Goal: Task Accomplishment & Management: Complete application form

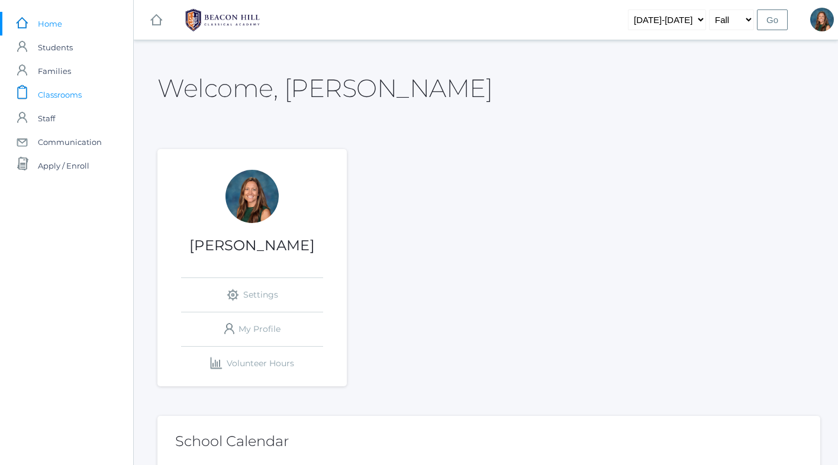
click at [63, 93] on span "Classrooms" at bounding box center [60, 95] width 44 height 24
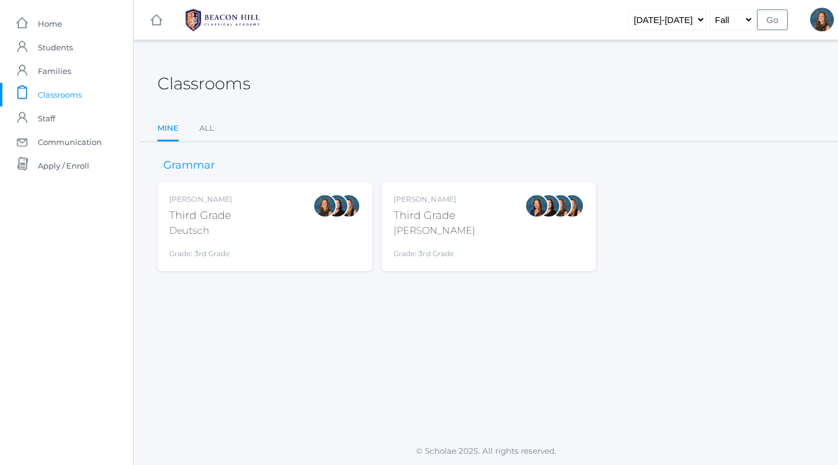
click at [256, 241] on div "Andrea Deutsch Third Grade Deutsch Grade: 3rd Grade 03LA" at bounding box center [264, 226] width 191 height 65
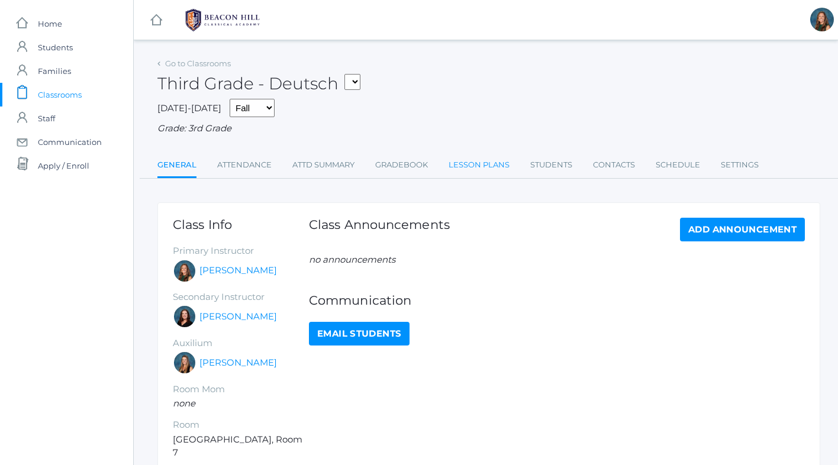
click at [475, 166] on link "Lesson Plans" at bounding box center [479, 165] width 61 height 24
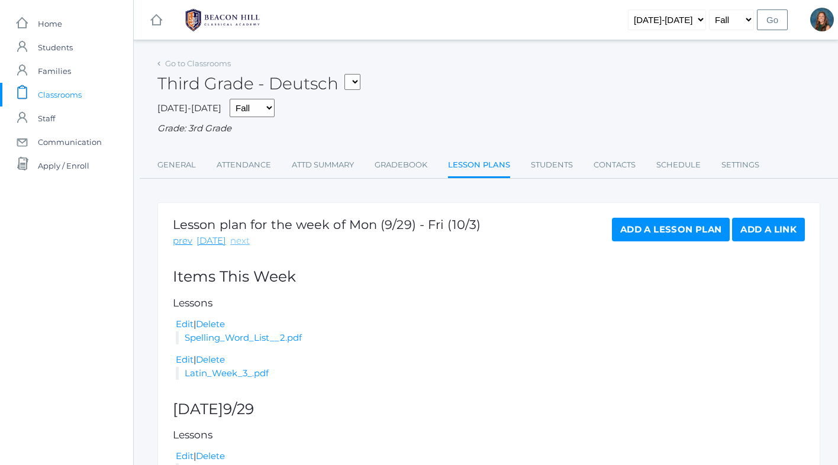
click at [235, 241] on link "next" at bounding box center [240, 241] width 20 height 14
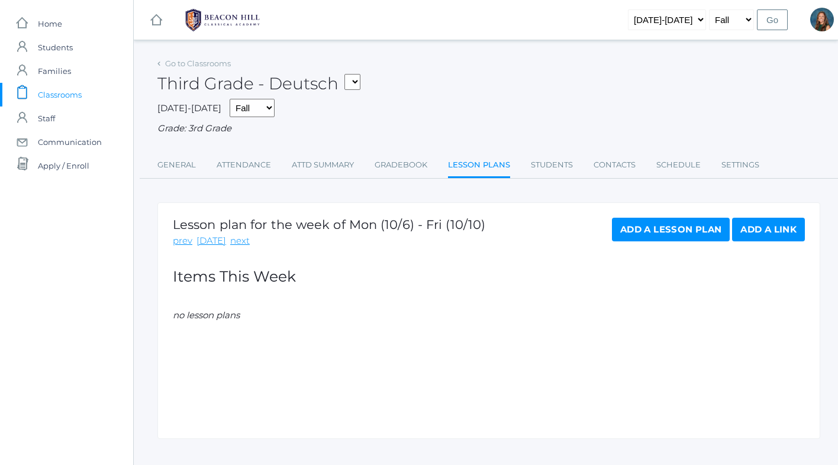
click at [666, 227] on link "Add a Lesson Plan" at bounding box center [671, 230] width 118 height 24
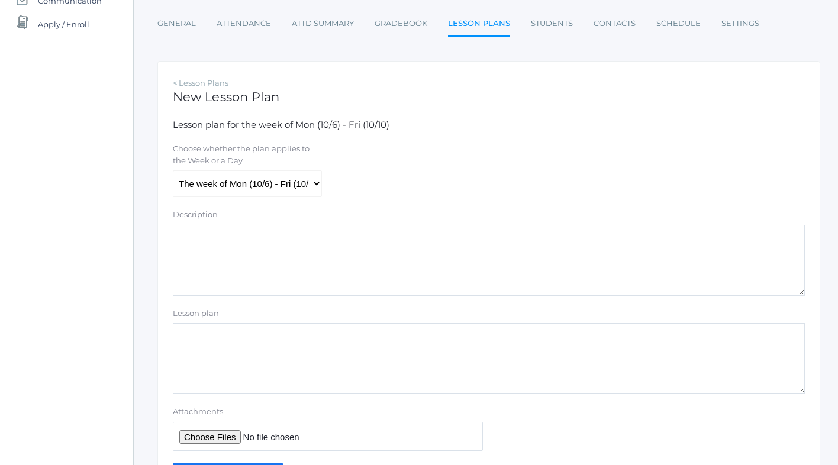
scroll to position [167, 0]
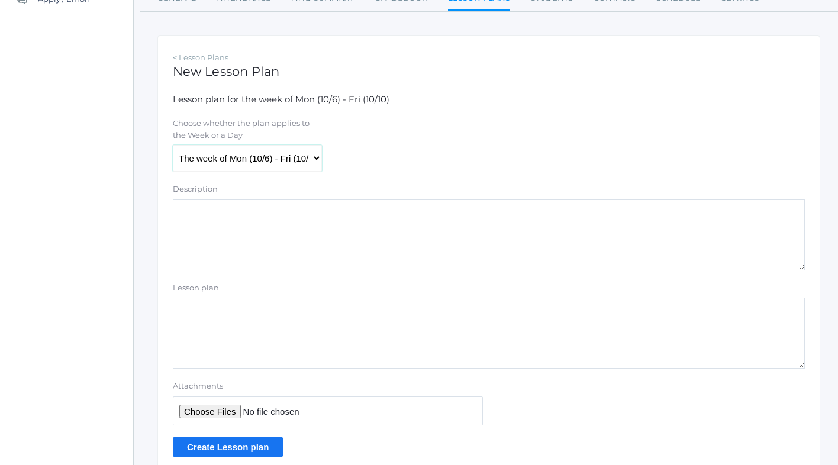
click at [234, 157] on select "The week of Mon (10/6) - Fri (10/10) [DATE] (10/6) [DATE] (10/7) [DATE] (10/8) …" at bounding box center [247, 158] width 149 height 27
click at [222, 411] on input "Attachments" at bounding box center [328, 411] width 310 height 29
type input "C:\fakepath\Latin Week 3 copy.pdf"
click at [253, 450] on input "Create Lesson plan" at bounding box center [228, 447] width 110 height 20
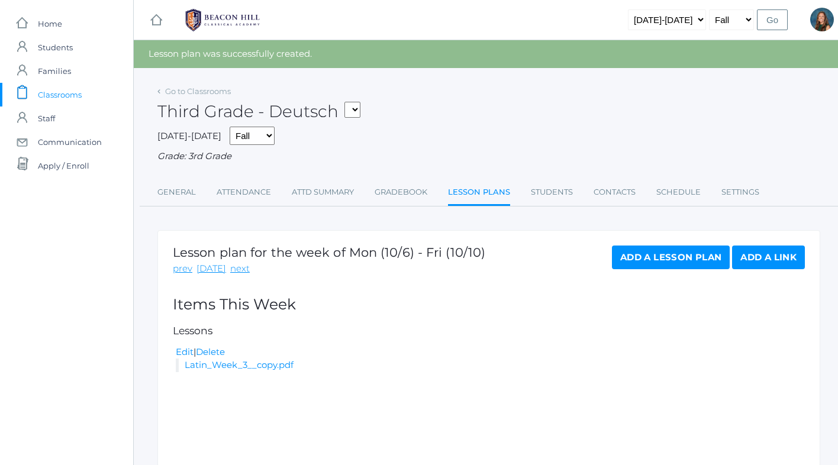
click at [646, 256] on link "Add a Lesson Plan" at bounding box center [671, 258] width 118 height 24
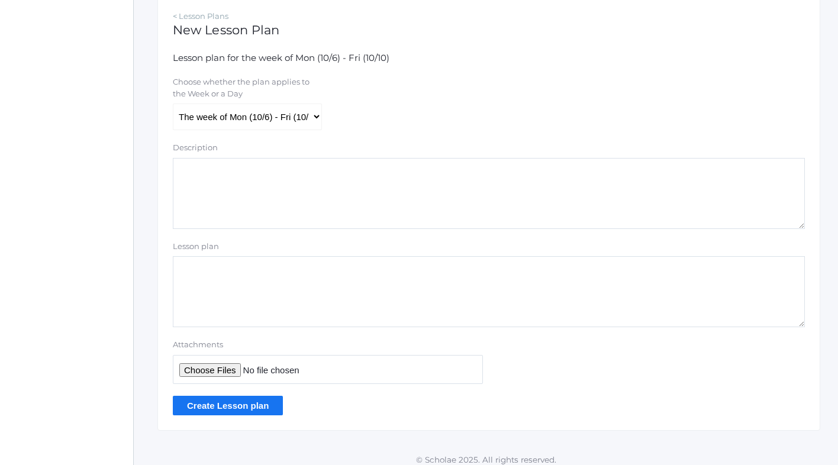
scroll to position [217, 0]
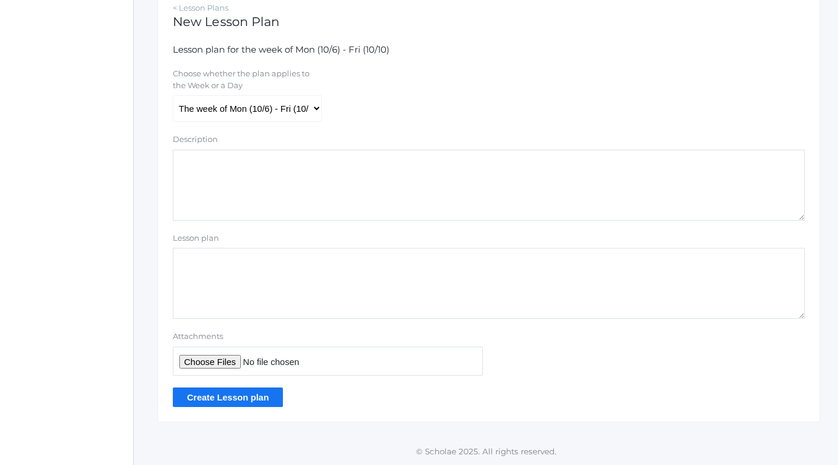
click at [218, 362] on input "Attachments" at bounding box center [328, 361] width 310 height 29
type input "C:\fakepath\Spelling Word List #3.pdf"
click at [214, 401] on input "Create Lesson plan" at bounding box center [228, 398] width 110 height 20
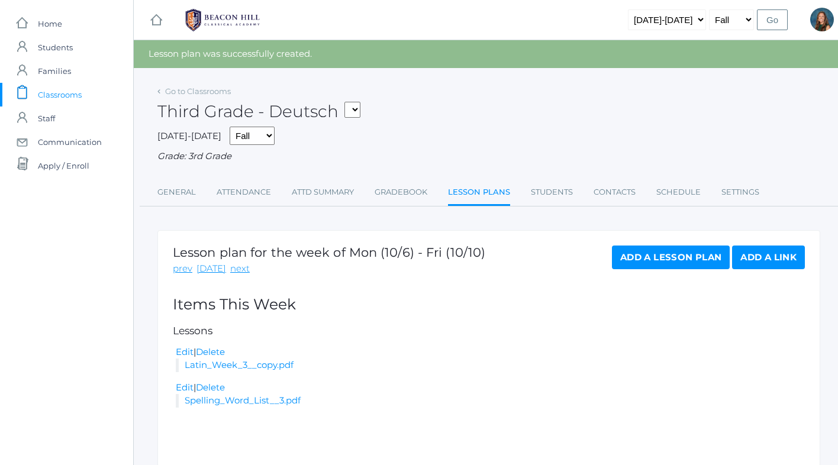
click at [656, 259] on link "Add a Lesson Plan" at bounding box center [671, 258] width 118 height 24
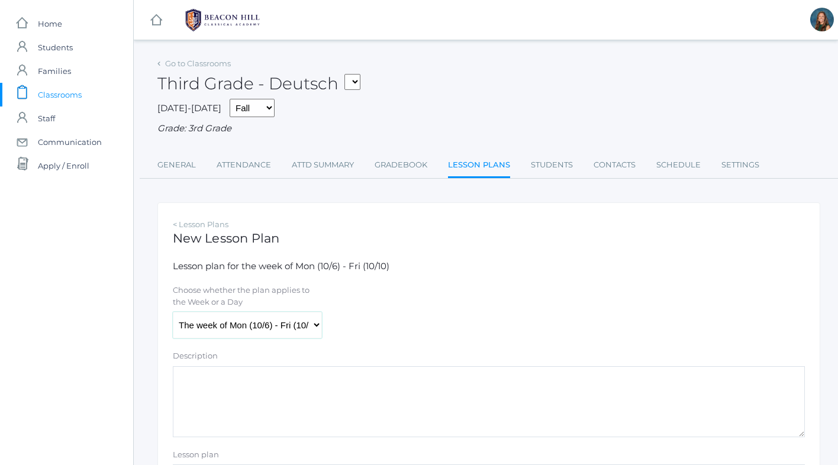
click at [226, 327] on select "The week of Mon (10/6) - Fri (10/10) [DATE] (10/6) [DATE] (10/7) [DATE] (10/8) …" at bounding box center [247, 325] width 149 height 27
select select "[DATE]"
click at [198, 391] on textarea "Description" at bounding box center [489, 401] width 632 height 71
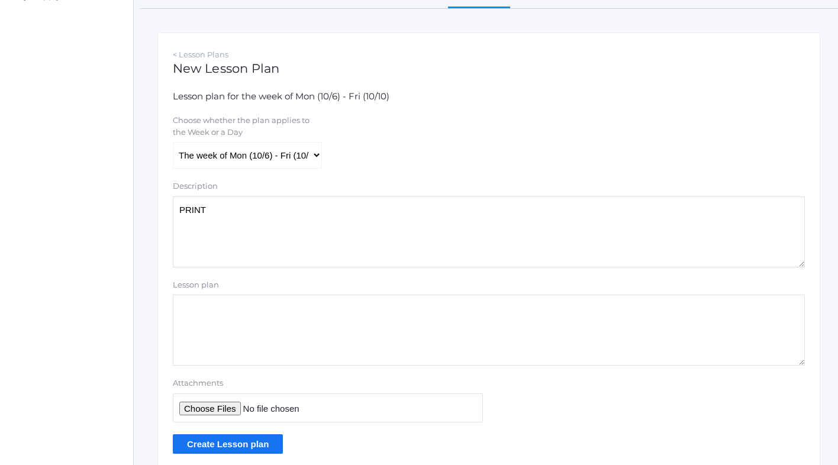
scroll to position [217, 0]
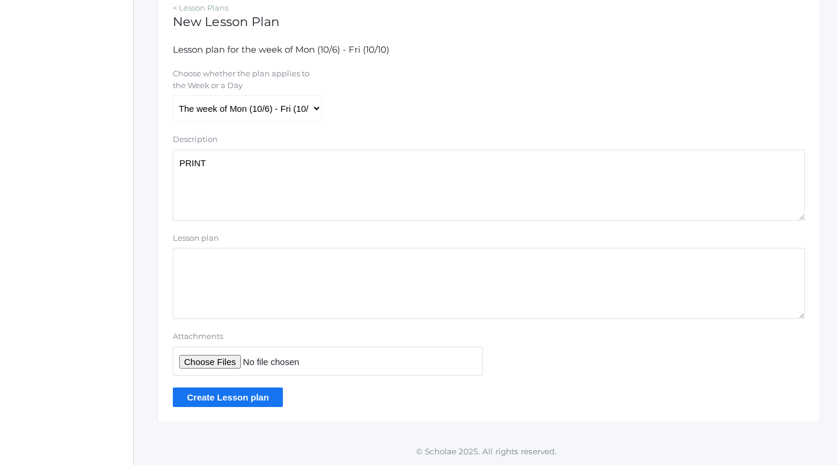
type textarea "PRINT"
click at [220, 358] on input "Attachments" at bounding box center [328, 361] width 310 height 29
type input "C:\fakepath\Print Collab Lesson Plans Week 6 2025.pdf"
click at [249, 397] on input "Create Lesson plan" at bounding box center [228, 398] width 110 height 20
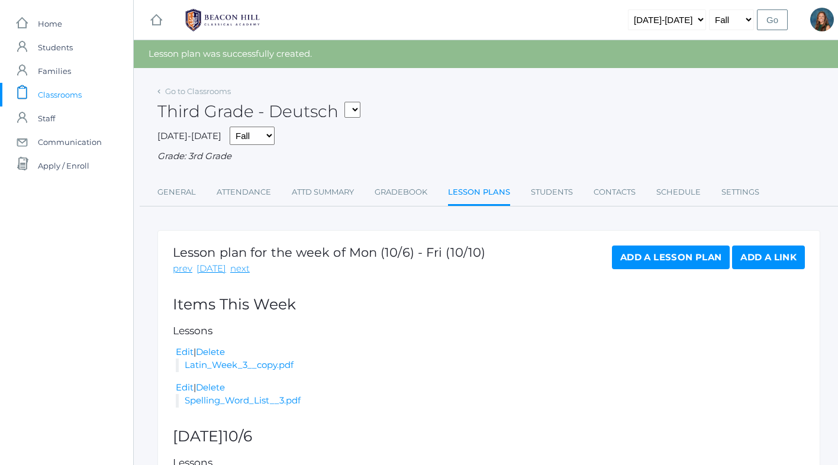
click at [643, 260] on link "Add a Lesson Plan" at bounding box center [671, 258] width 118 height 24
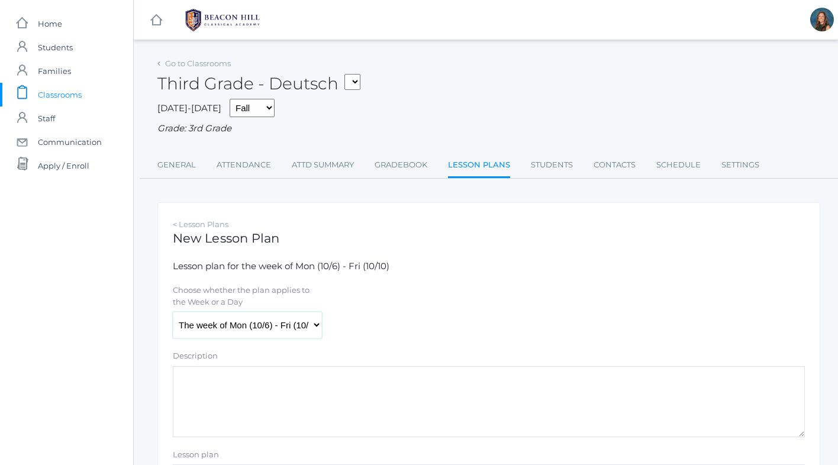
click at [268, 323] on select "The week of Mon (10/6) - Fri (10/10) Monday (10/6) Tuesday (10/7) Wednesday (10…" at bounding box center [247, 325] width 149 height 27
select select "2025-10-06"
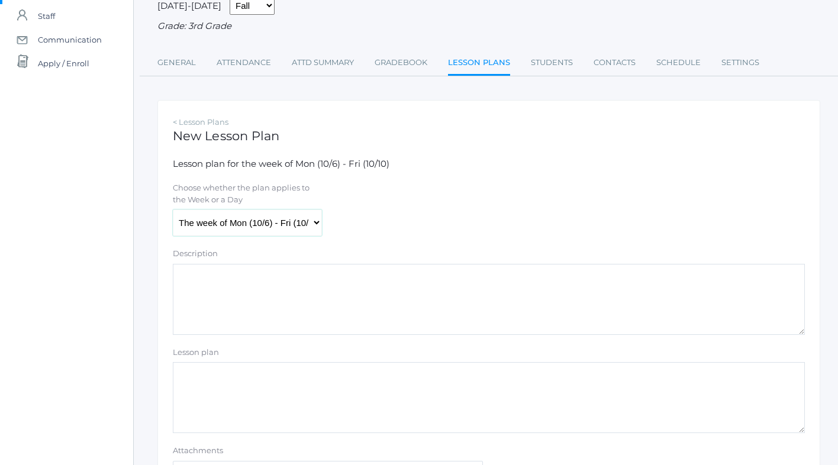
scroll to position [106, 0]
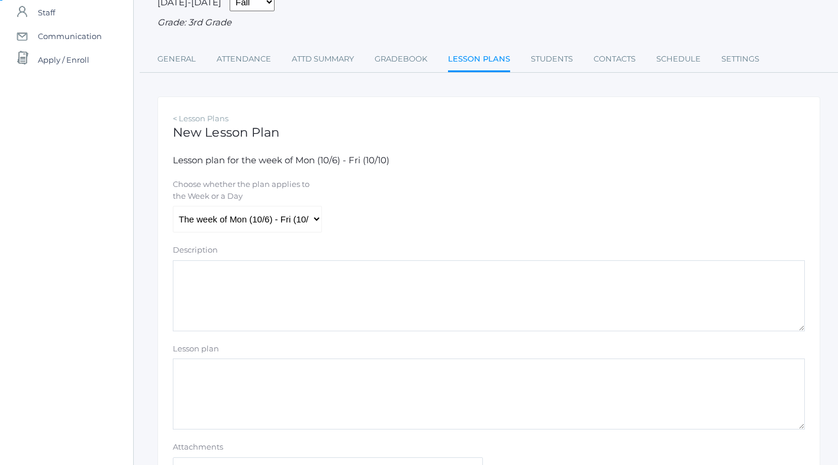
click at [245, 284] on textarea "Description" at bounding box center [489, 295] width 632 height 71
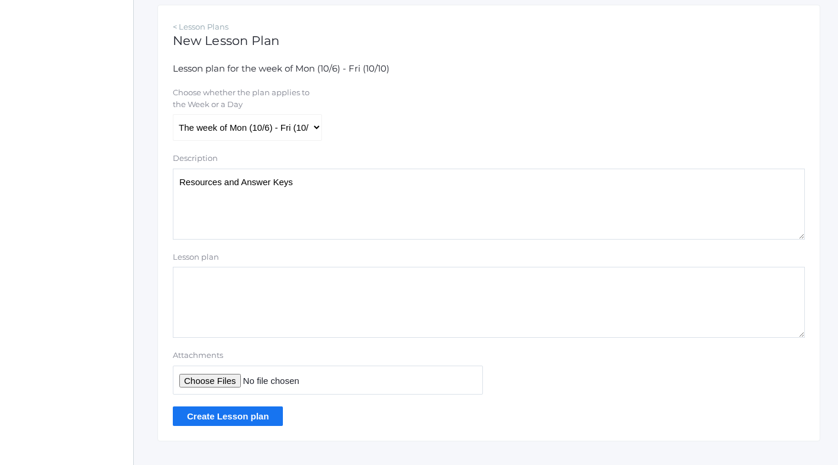
scroll to position [217, 0]
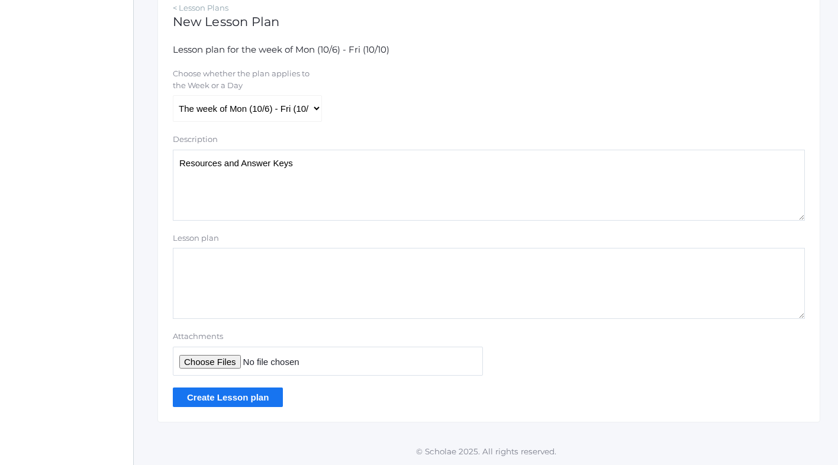
type textarea "Resources and Answer Keys"
click at [218, 359] on input "Attachments" at bounding box center [328, 361] width 310 height 29
type input "C:\fakepath\Resources Collab Week 6 2025.pdf"
click at [233, 400] on input "Create Lesson plan" at bounding box center [228, 398] width 110 height 20
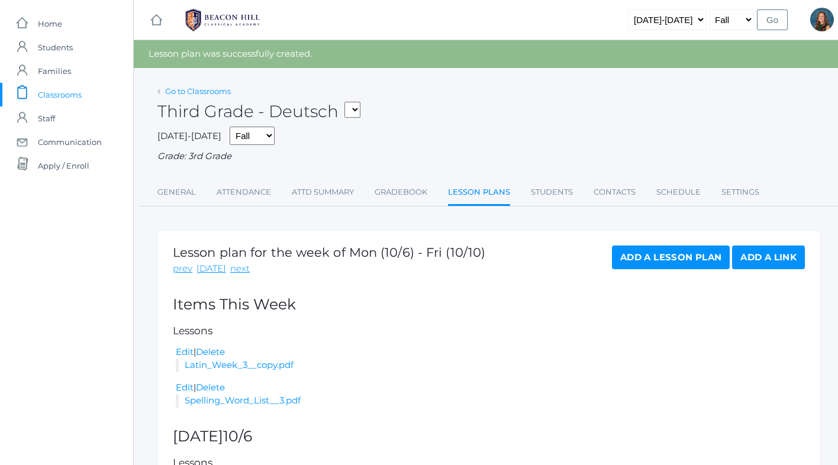
click at [183, 92] on link "Go to Classrooms" at bounding box center [198, 90] width 66 height 9
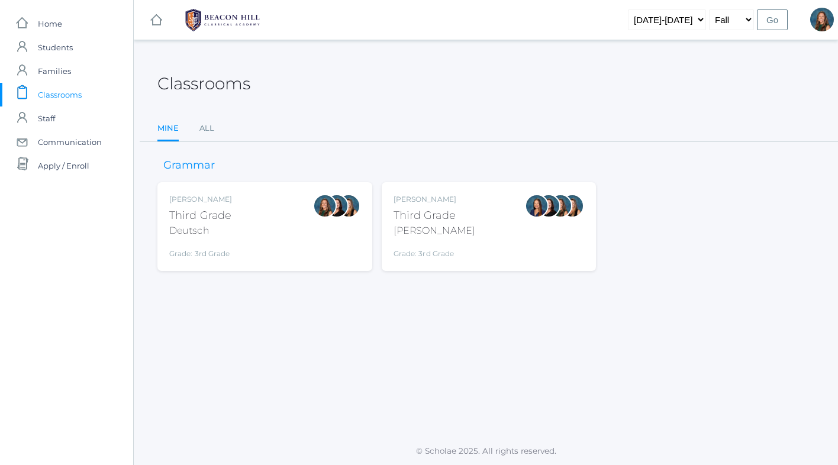
click at [436, 215] on div "Third Grade" at bounding box center [435, 216] width 82 height 16
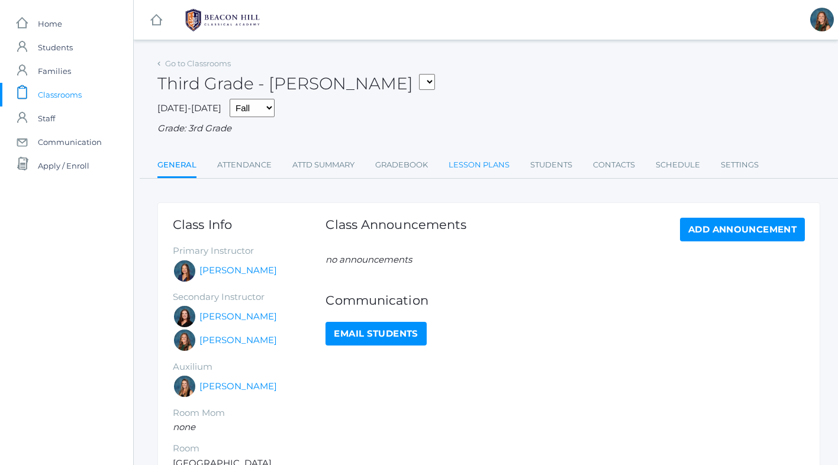
click at [451, 165] on link "Lesson Plans" at bounding box center [479, 165] width 61 height 24
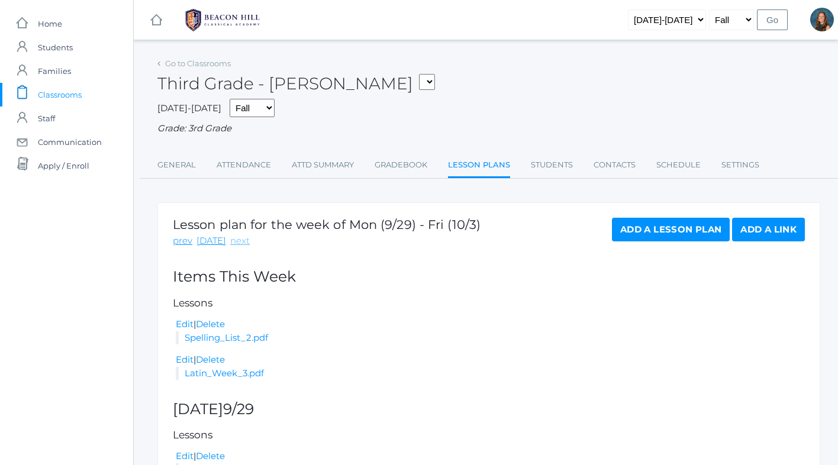
click at [234, 242] on link "next" at bounding box center [240, 241] width 20 height 14
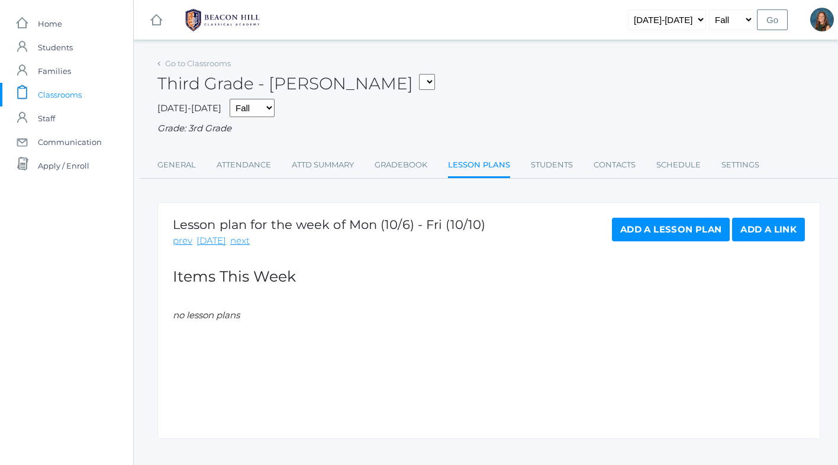
click at [626, 226] on link "Add a Lesson Plan" at bounding box center [671, 230] width 118 height 24
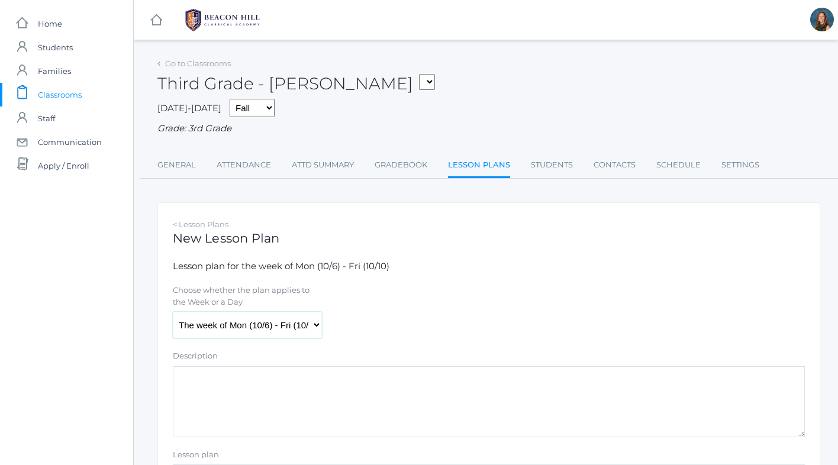
click at [219, 326] on select "The week of Mon (10/6) - Fri (10/10) [DATE] (10/6) [DATE] (10/7) [DATE] (10/8) …" at bounding box center [247, 325] width 149 height 27
select select "[DATE]"
click at [208, 377] on textarea "Description" at bounding box center [489, 401] width 632 height 71
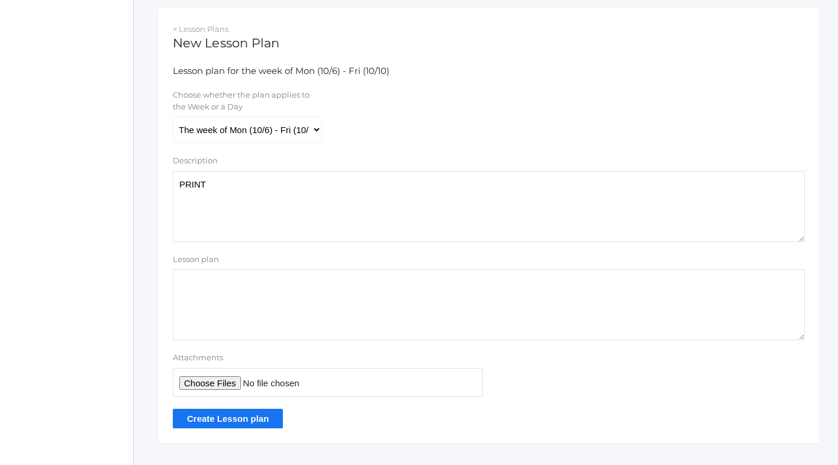
scroll to position [217, 0]
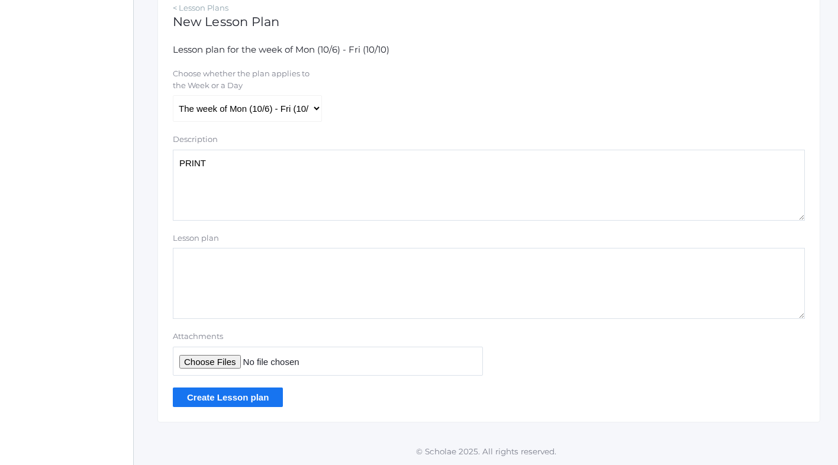
type textarea "PRINT"
click at [226, 360] on input "Attachments" at bounding box center [328, 361] width 310 height 29
type input "C:\fakepath\Print Collab Lesson Plans Week 6 2025.pdf"
click at [247, 398] on input "Create Lesson plan" at bounding box center [228, 398] width 110 height 20
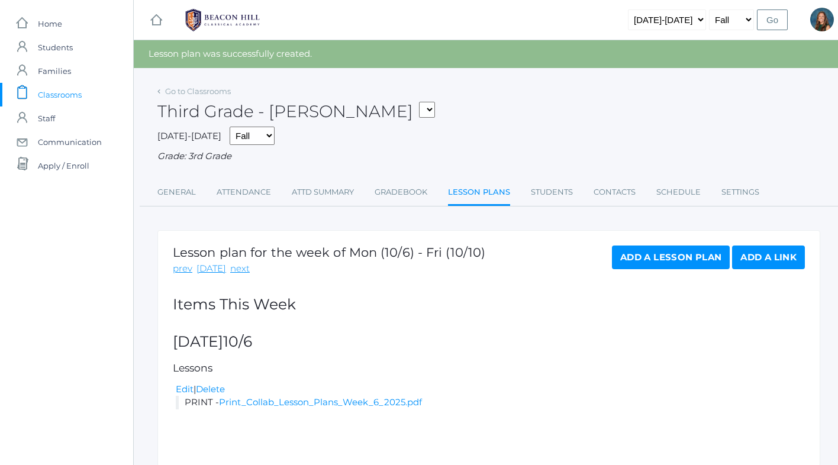
click at [672, 256] on link "Add a Lesson Plan" at bounding box center [671, 258] width 118 height 24
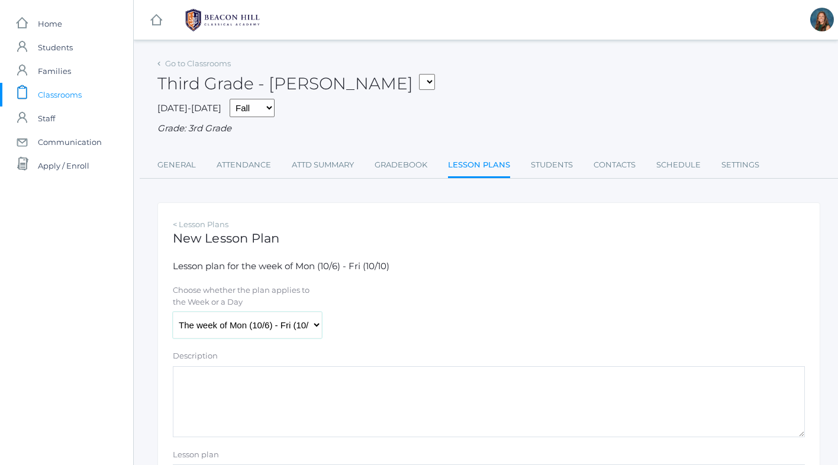
click at [272, 330] on select "The week of Mon (10/6) - Fri (10/10) [DATE] (10/6) [DATE] (10/7) [DATE] (10/8) …" at bounding box center [247, 325] width 149 height 27
select select "[DATE]"
click at [233, 391] on textarea "Description" at bounding box center [489, 401] width 632 height 71
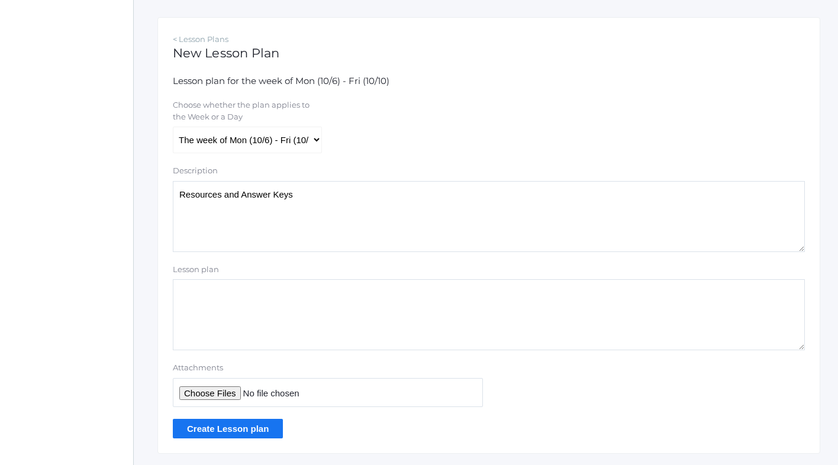
scroll to position [217, 0]
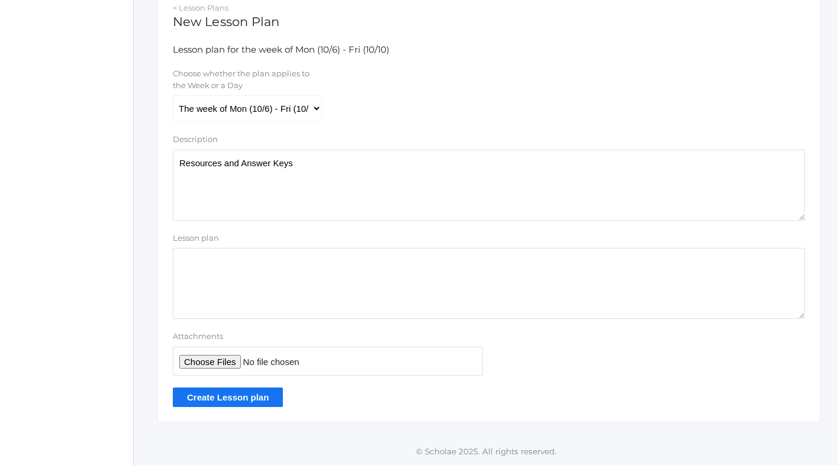
type textarea "Resources and Answer Keys"
click at [207, 360] on input "Attachments" at bounding box center [328, 361] width 310 height 29
type input "C:\fakepath\Resources Collab Week 6 2025.pdf"
click at [256, 397] on input "Create Lesson plan" at bounding box center [228, 398] width 110 height 20
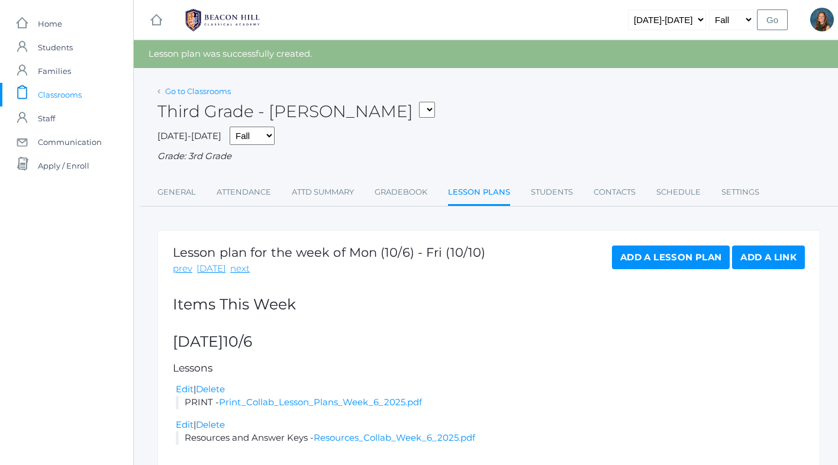
click at [216, 95] on link "Go to Classrooms" at bounding box center [198, 90] width 66 height 9
